Goal: Task Accomplishment & Management: Complete application form

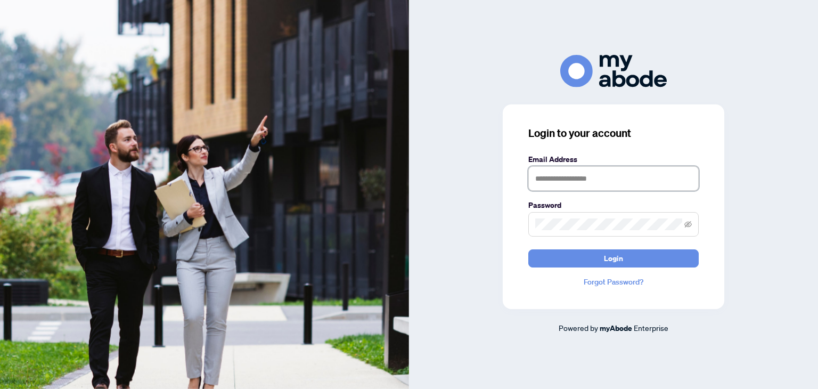
click at [547, 177] on input "text" at bounding box center [613, 178] width 170 height 24
type input "**********"
click at [688, 226] on icon "eye-invisible" at bounding box center [687, 223] width 7 height 7
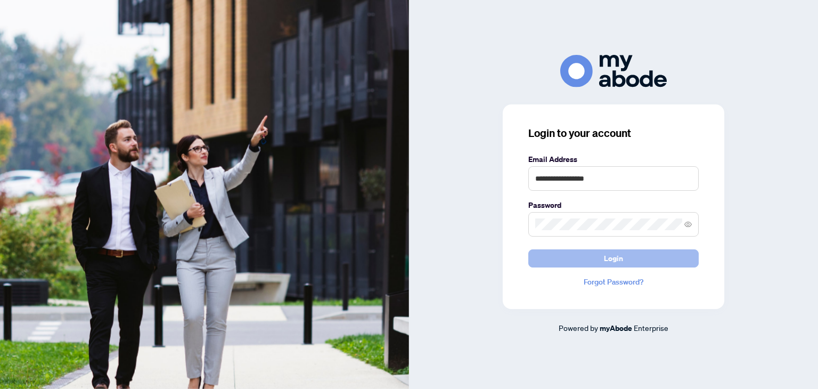
click at [639, 263] on button "Login" at bounding box center [613, 258] width 170 height 18
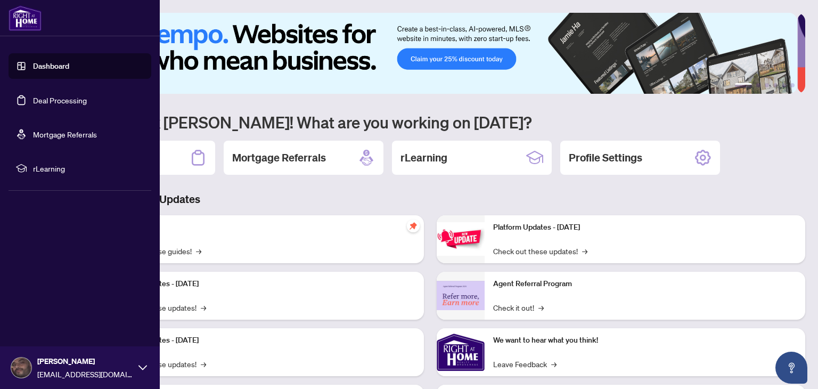
click at [47, 103] on link "Deal Processing" at bounding box center [60, 100] width 54 height 10
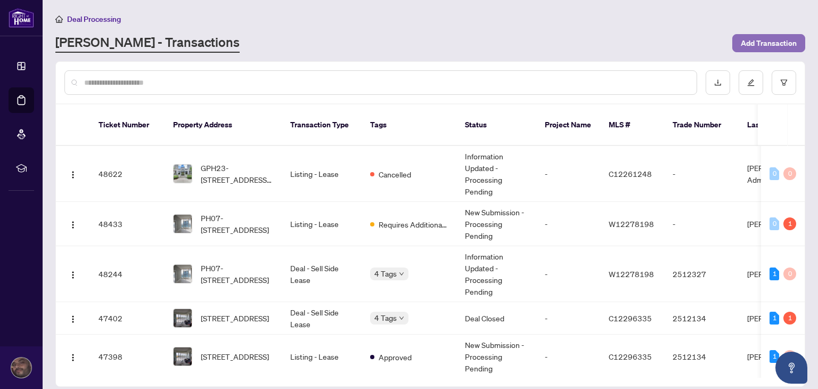
click at [752, 47] on span "Add Transaction" at bounding box center [769, 43] width 56 height 17
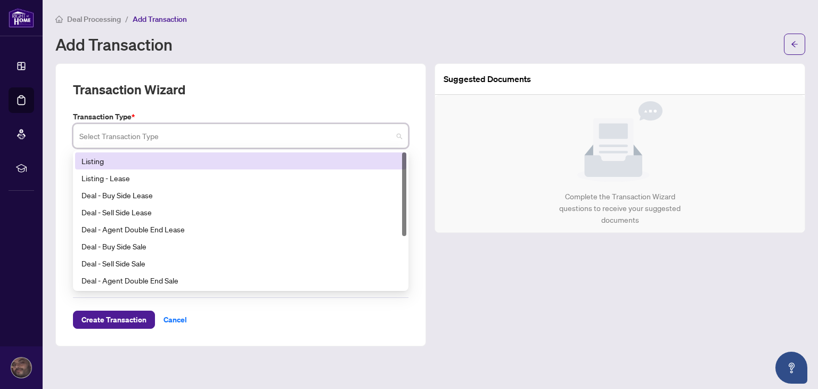
click at [264, 140] on input "search" at bounding box center [235, 137] width 313 height 23
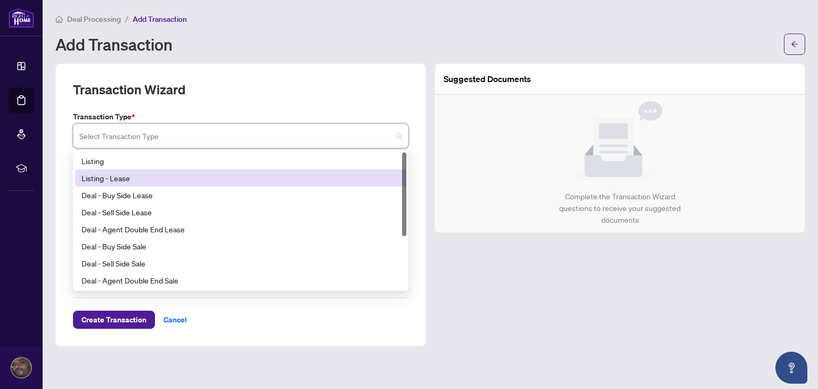
click at [102, 179] on div "Listing - Lease" at bounding box center [240, 178] width 318 height 12
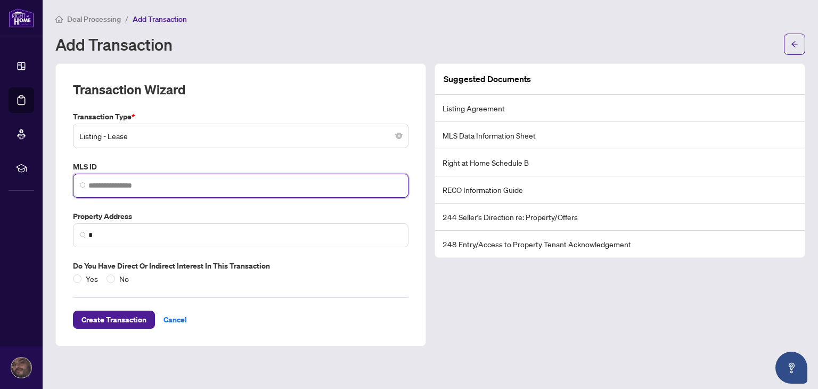
click at [107, 188] on input "search" at bounding box center [244, 185] width 313 height 11
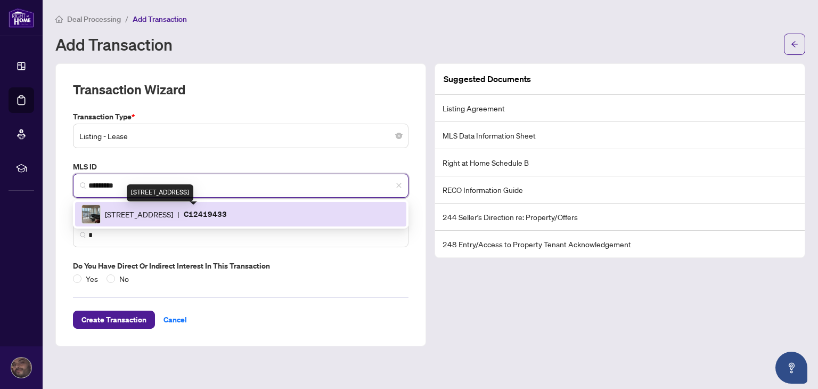
click at [173, 214] on span "[STREET_ADDRESS]" at bounding box center [139, 214] width 68 height 12
type input "*********"
type input "**********"
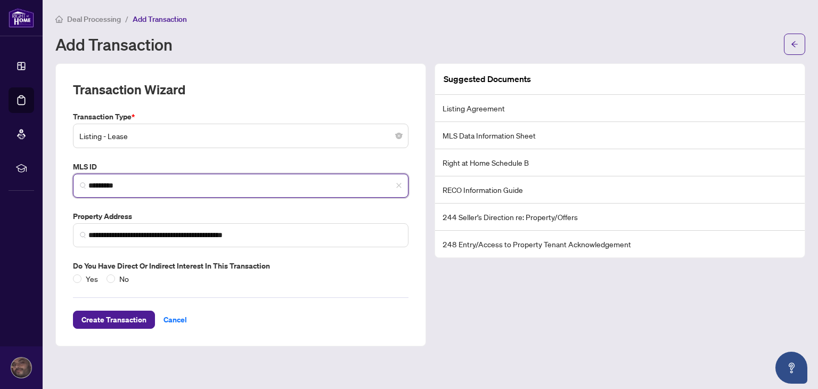
type input "*********"
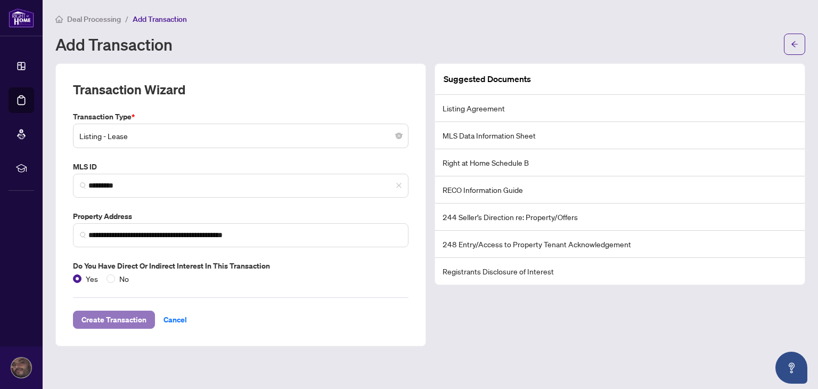
click at [101, 322] on span "Create Transaction" at bounding box center [113, 319] width 65 height 17
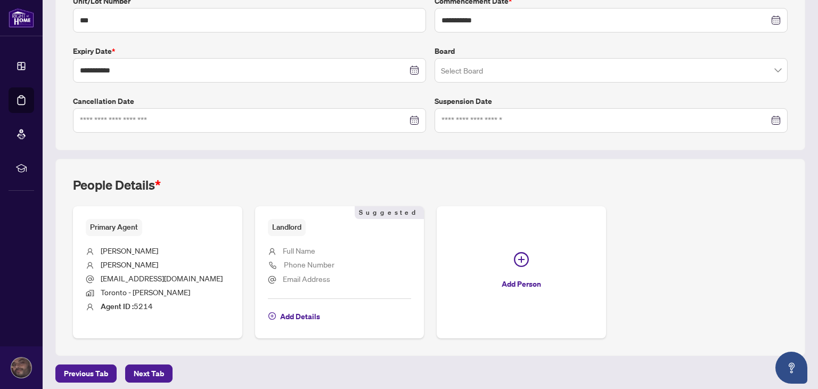
scroll to position [252, 0]
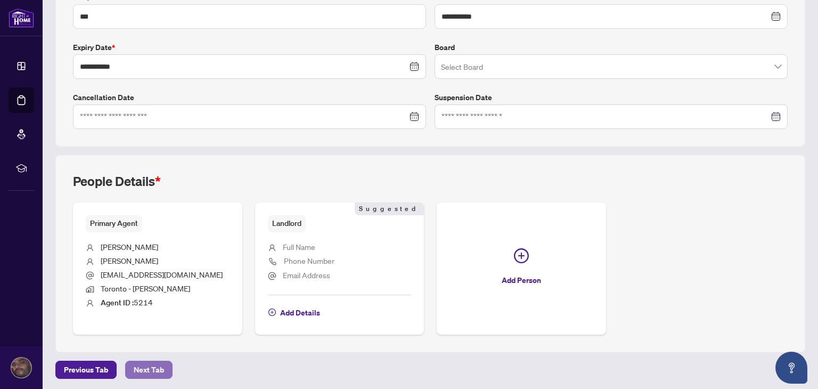
click at [146, 366] on span "Next Tab" at bounding box center [149, 369] width 30 height 17
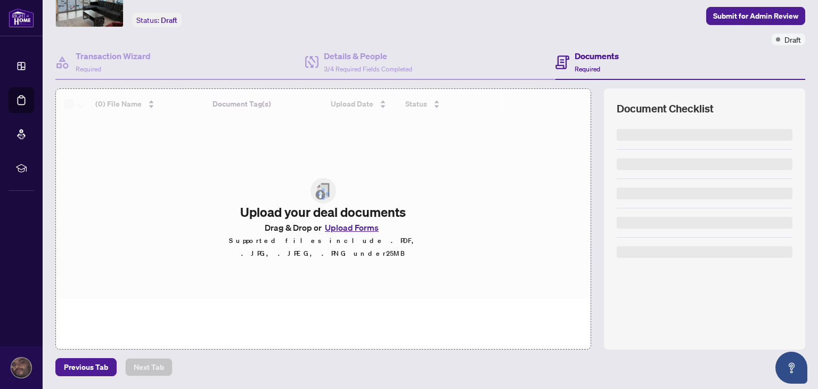
scroll to position [56, 0]
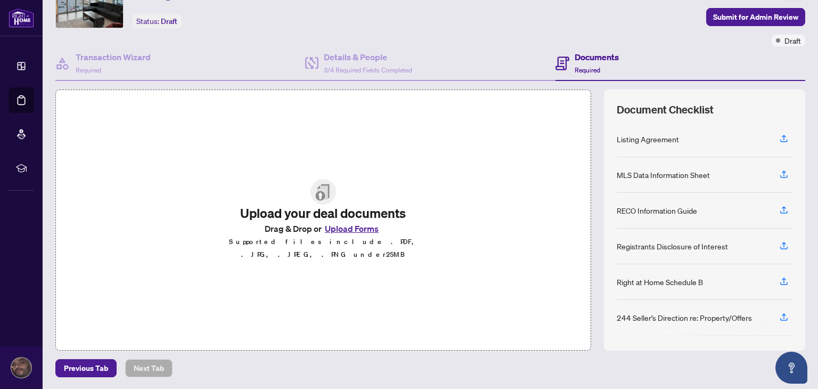
click at [350, 234] on button "Upload Forms" at bounding box center [352, 229] width 60 height 14
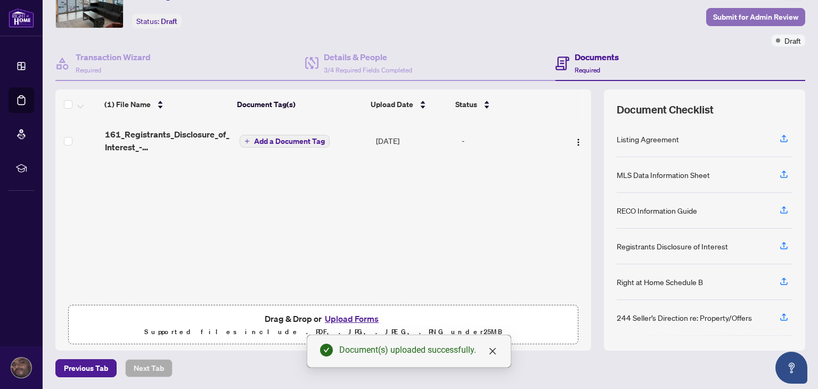
click at [726, 13] on span "Submit for Admin Review" at bounding box center [755, 17] width 85 height 17
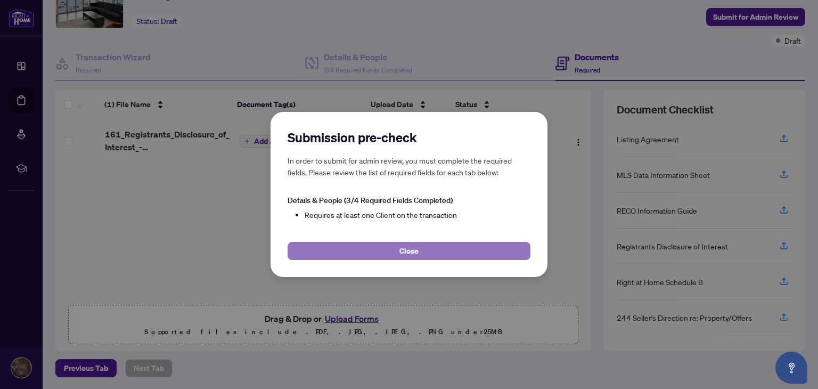
click at [409, 252] on span "Close" at bounding box center [408, 250] width 19 height 17
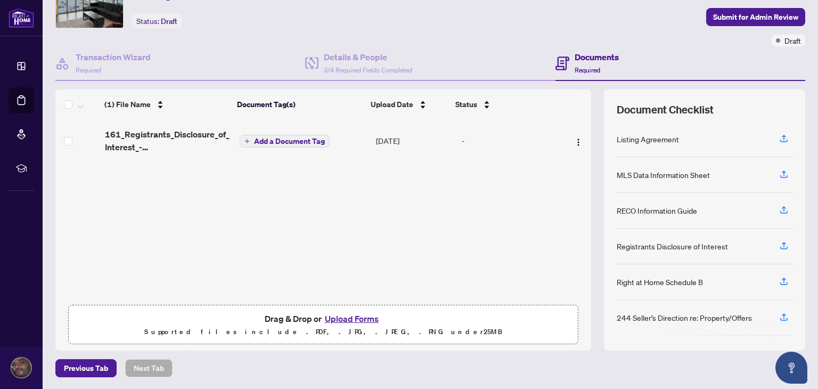
click at [575, 69] on span "Required" at bounding box center [588, 70] width 26 height 8
click at [87, 367] on span "Previous Tab" at bounding box center [86, 367] width 44 height 17
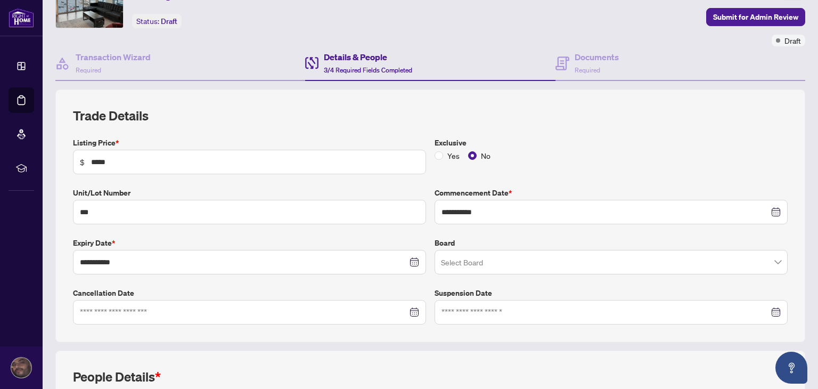
scroll to position [252, 0]
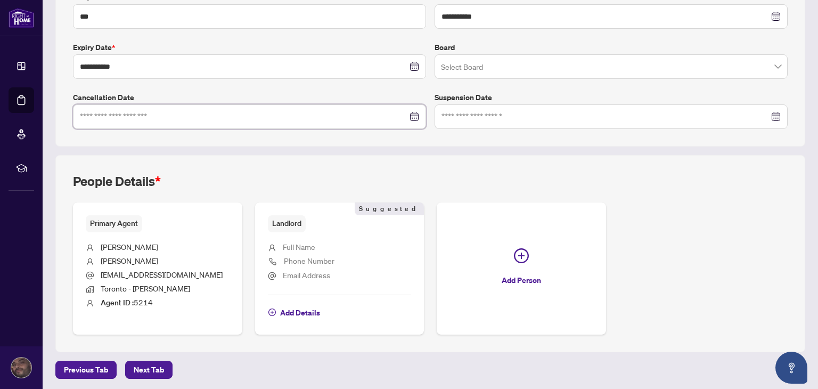
click at [150, 120] on input at bounding box center [244, 117] width 328 height 12
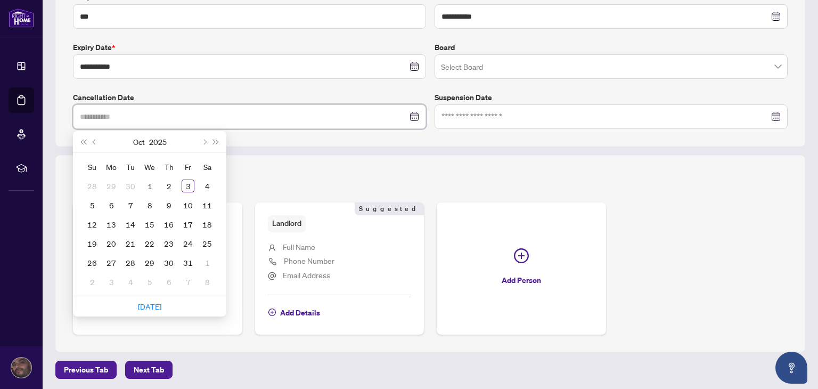
type input "**********"
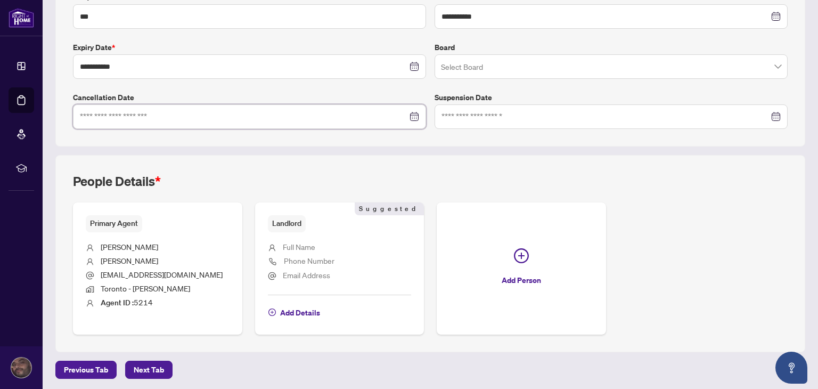
scroll to position [0, 0]
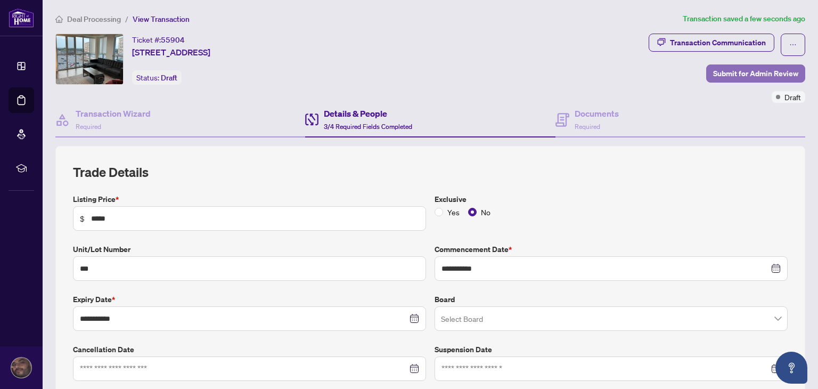
click at [731, 73] on span "Submit for Admin Review" at bounding box center [755, 73] width 85 height 17
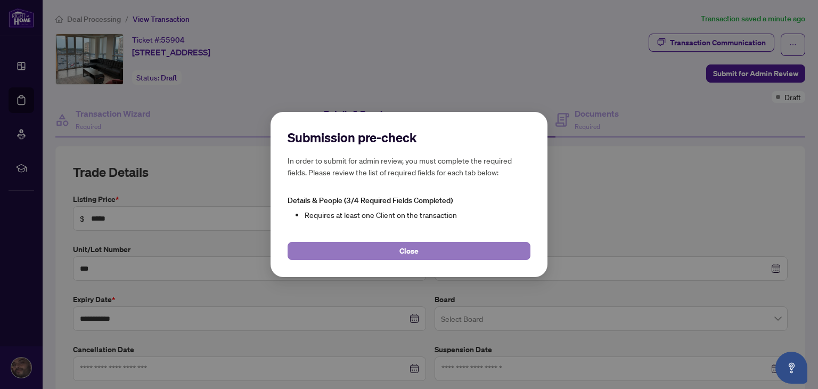
click at [422, 257] on button "Close" at bounding box center [409, 251] width 243 height 18
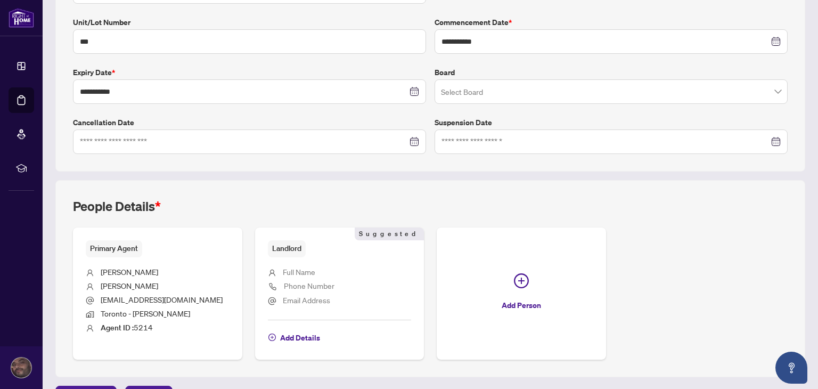
scroll to position [252, 0]
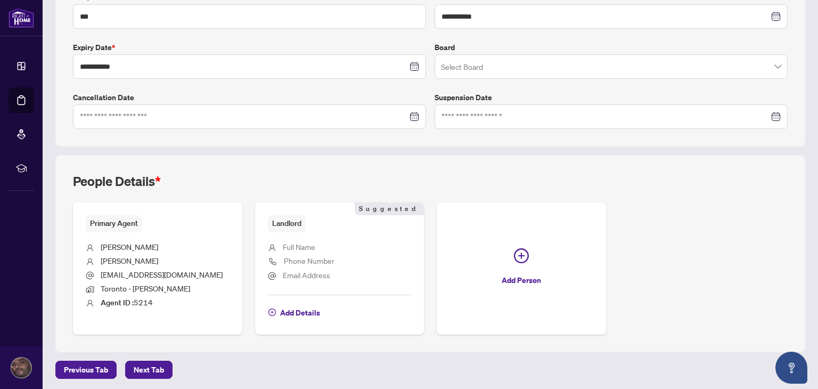
click at [104, 222] on span "Primary Agent" at bounding box center [114, 223] width 56 height 17
click at [142, 367] on span "Next Tab" at bounding box center [149, 369] width 30 height 17
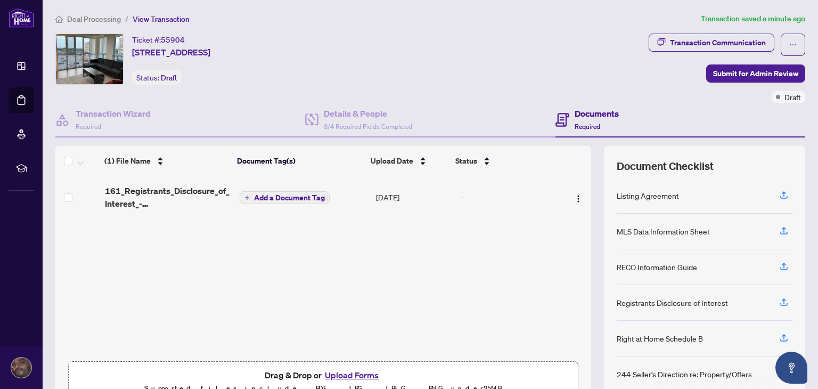
scroll to position [56, 0]
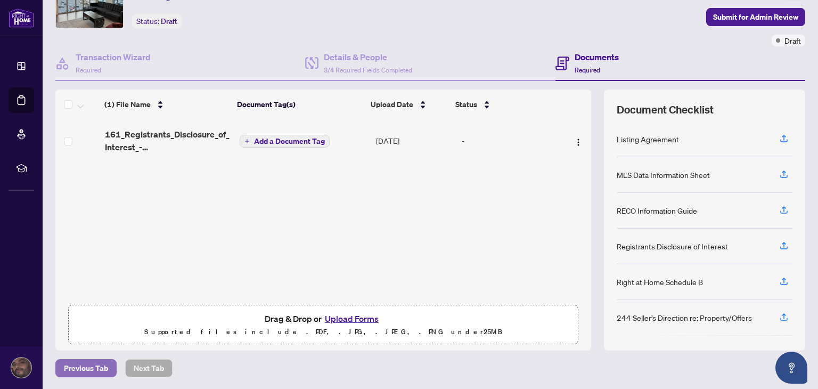
click at [88, 365] on span "Previous Tab" at bounding box center [86, 367] width 44 height 17
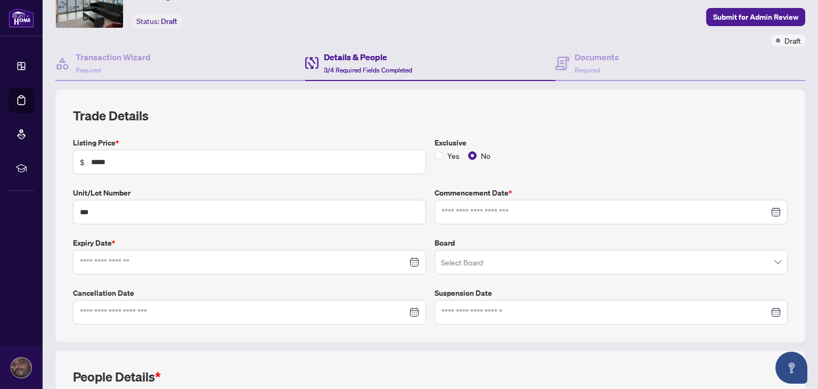
type input "**********"
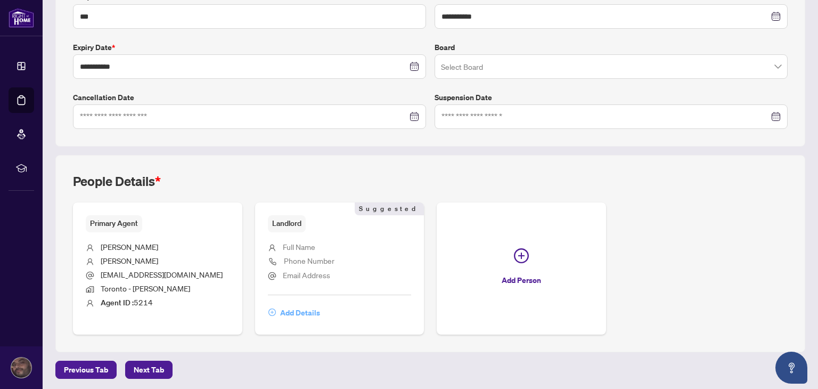
click at [292, 310] on span "Add Details" at bounding box center [300, 312] width 40 height 17
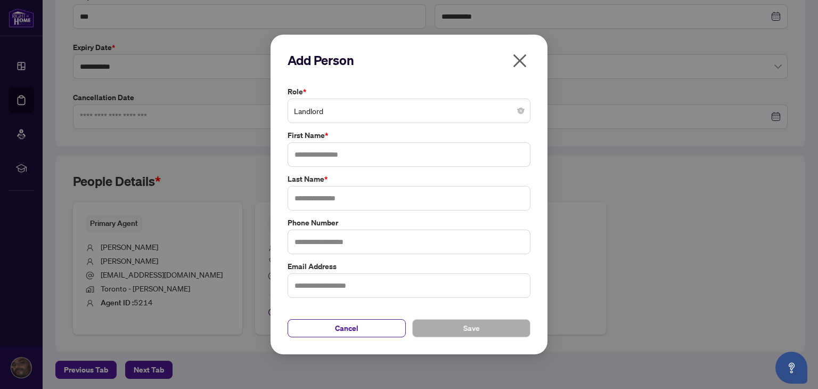
drag, startPoint x: 305, startPoint y: 168, endPoint x: 313, endPoint y: 158, distance: 12.9
click at [313, 158] on div "Role * Landlord First Name * Last Name * Phone Number Email Address" at bounding box center [408, 192] width 249 height 212
click at [313, 158] on input "text" at bounding box center [409, 154] width 243 height 24
type input "******"
click at [315, 207] on input "text" at bounding box center [409, 198] width 243 height 24
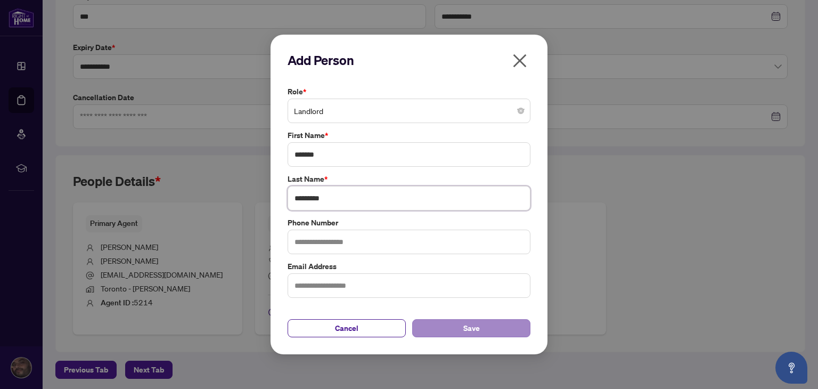
type input "*********"
click at [457, 333] on button "Save" at bounding box center [471, 328] width 118 height 18
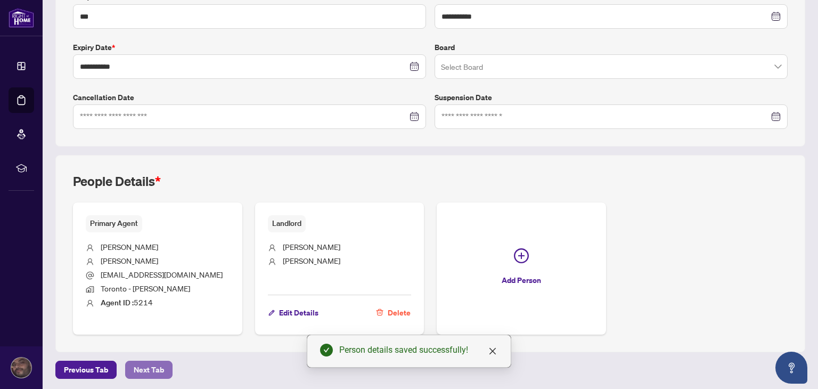
click at [138, 369] on span "Next Tab" at bounding box center [149, 369] width 30 height 17
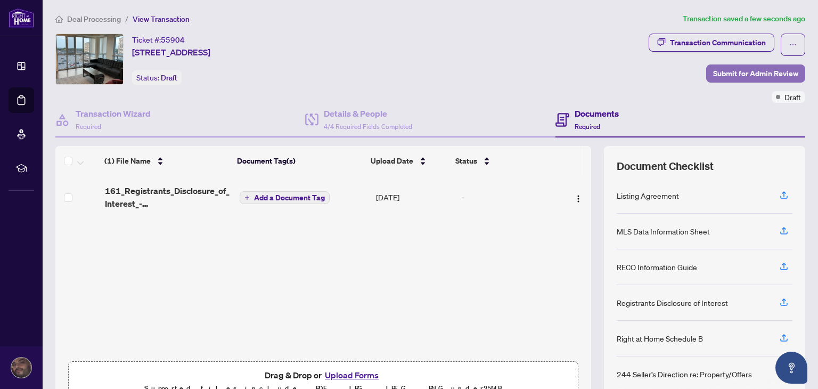
click at [746, 71] on span "Submit for Admin Review" at bounding box center [755, 73] width 85 height 17
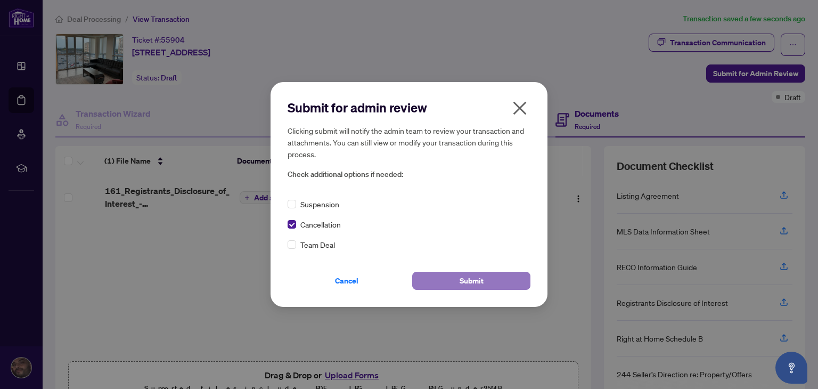
click at [462, 286] on span "Submit" at bounding box center [472, 280] width 24 height 17
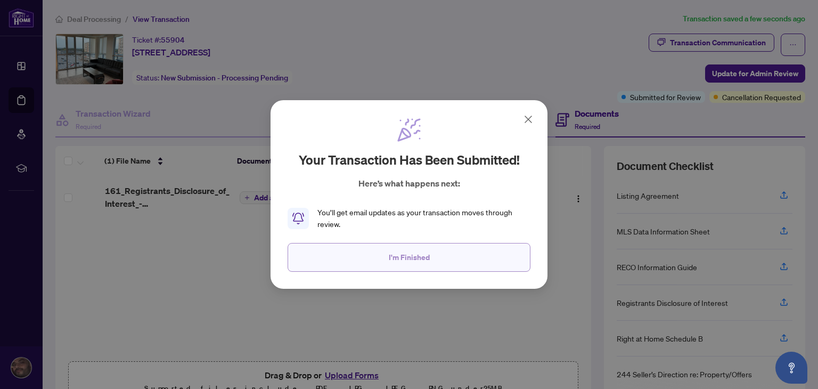
click at [394, 262] on span "I'm Finished" at bounding box center [409, 257] width 41 height 17
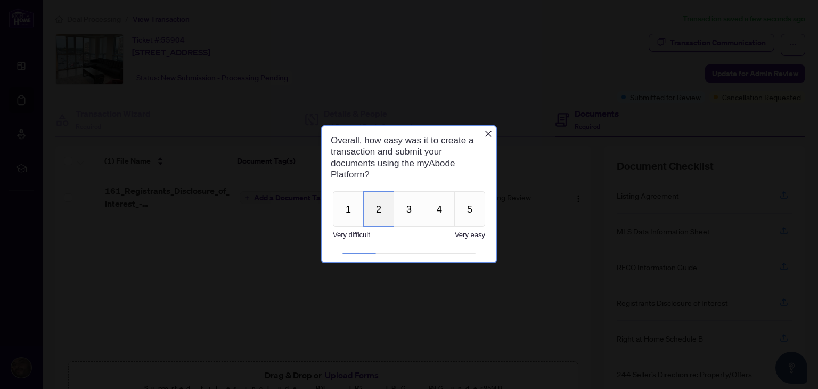
click at [381, 211] on button "2" at bounding box center [378, 209] width 31 height 36
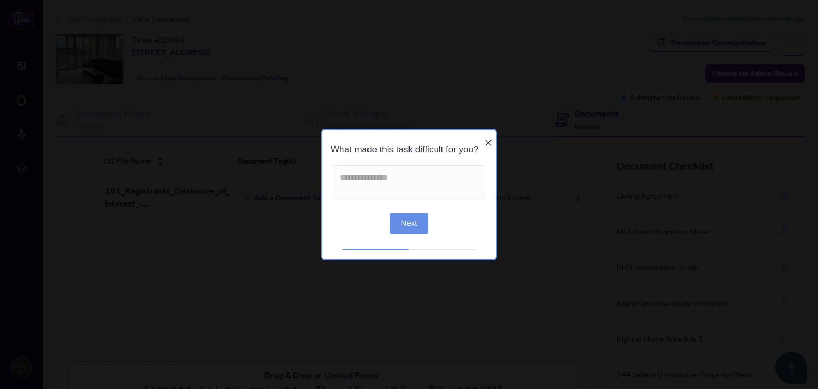
click at [415, 225] on button "Next" at bounding box center [409, 222] width 39 height 21
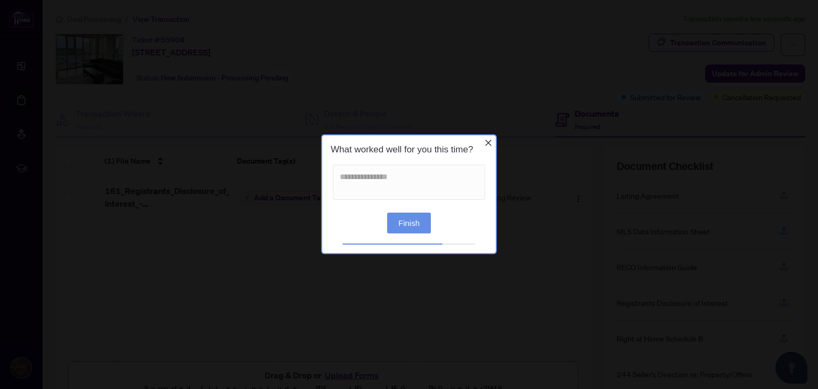
click at [415, 226] on button "Finish" at bounding box center [409, 222] width 44 height 21
